Goal: Navigation & Orientation: Find specific page/section

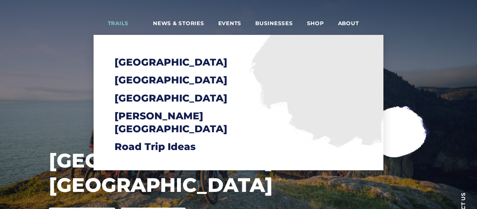
click at [130, 24] on span "Trails" at bounding box center [123, 23] width 31 height 7
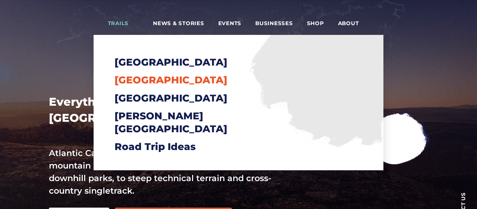
click at [138, 78] on span "[GEOGRAPHIC_DATA]" at bounding box center [170, 80] width 113 height 12
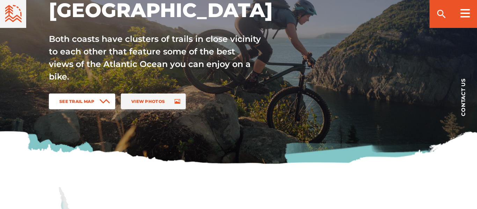
click at [89, 101] on span "See Trail Map" at bounding box center [76, 101] width 35 height 5
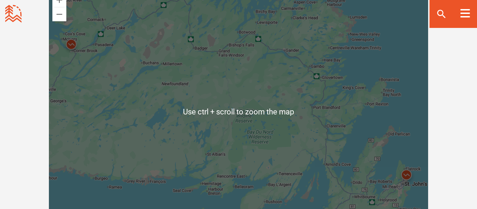
scroll to position [645, 0]
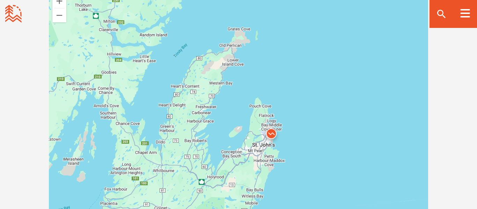
click at [271, 131] on img at bounding box center [271, 135] width 21 height 21
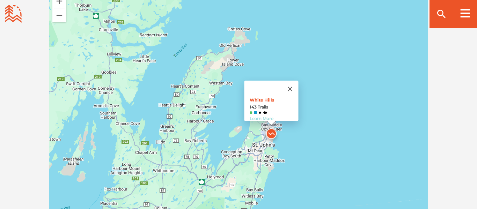
click at [253, 116] on link "Learn More" at bounding box center [262, 118] width 24 height 5
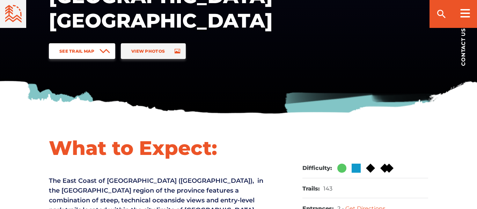
click at [76, 51] on span "See Trail Map" at bounding box center [76, 51] width 35 height 5
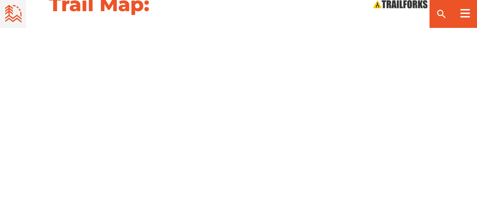
scroll to position [896, 0]
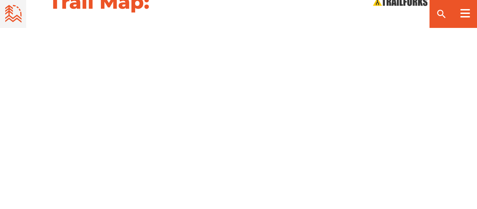
click at [444, 98] on div at bounding box center [238, 112] width 477 height 177
